Goal: Task Accomplishment & Management: Manage account settings

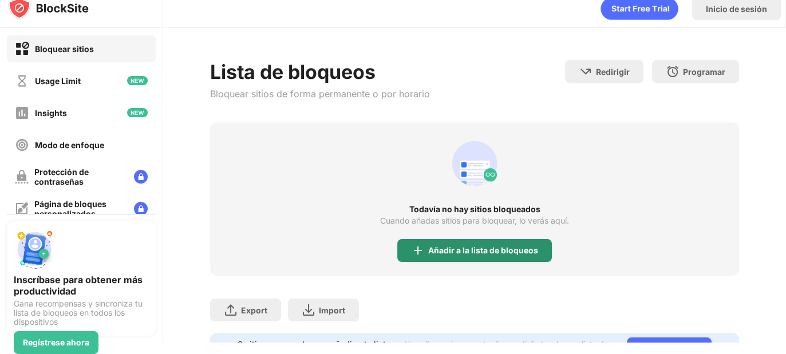
click at [432, 246] on div "Añadir a la lista de bloqueos" at bounding box center [483, 250] width 110 height 9
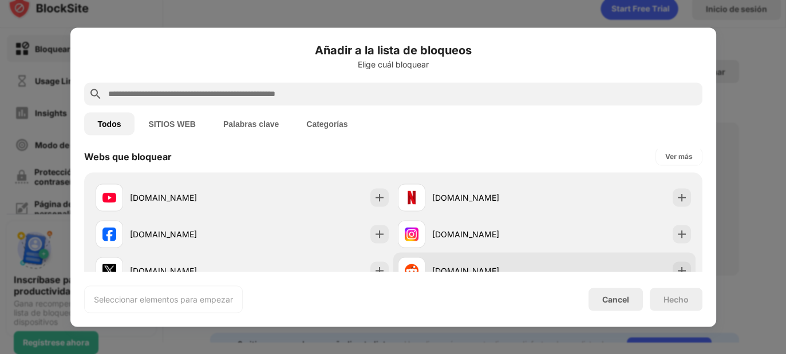
scroll to position [215, 0]
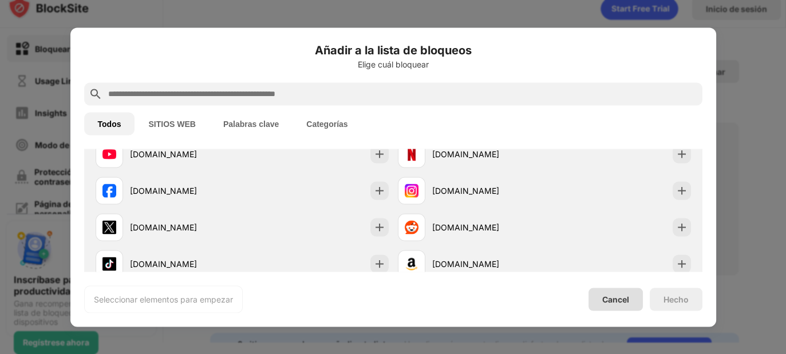
click at [625, 302] on div "Cancel" at bounding box center [615, 300] width 27 height 10
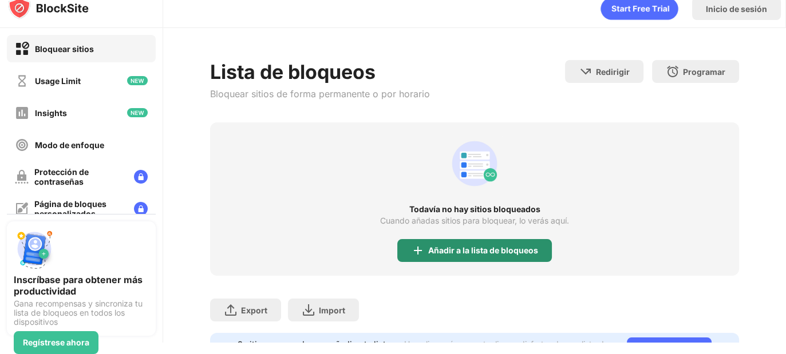
click at [451, 251] on div "Añadir a la lista de bloqueos" at bounding box center [483, 250] width 110 height 9
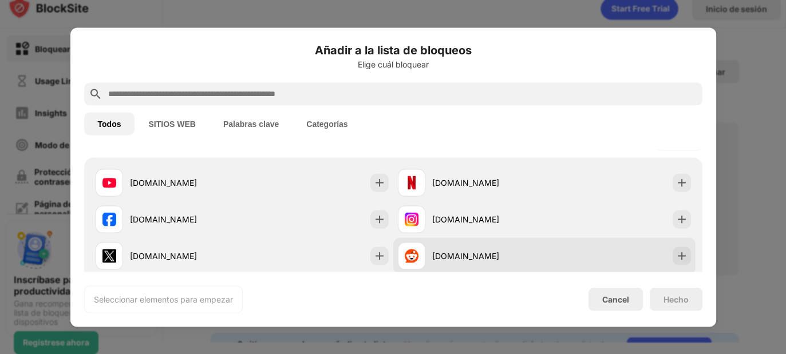
scroll to position [215, 0]
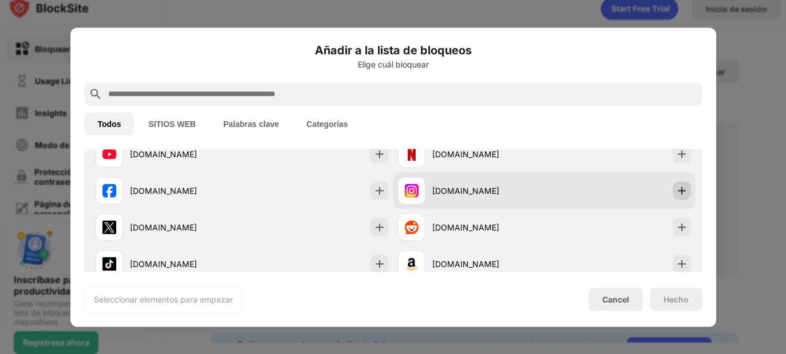
click at [673, 183] on div at bounding box center [681, 190] width 18 height 18
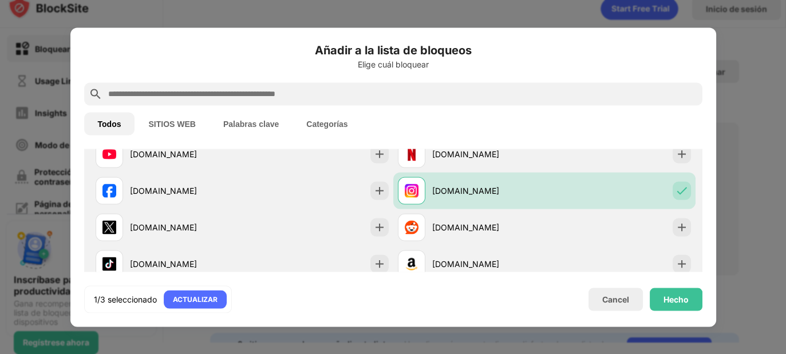
click at [661, 302] on div "Hecho" at bounding box center [675, 299] width 53 height 23
